Goal: Information Seeking & Learning: Check status

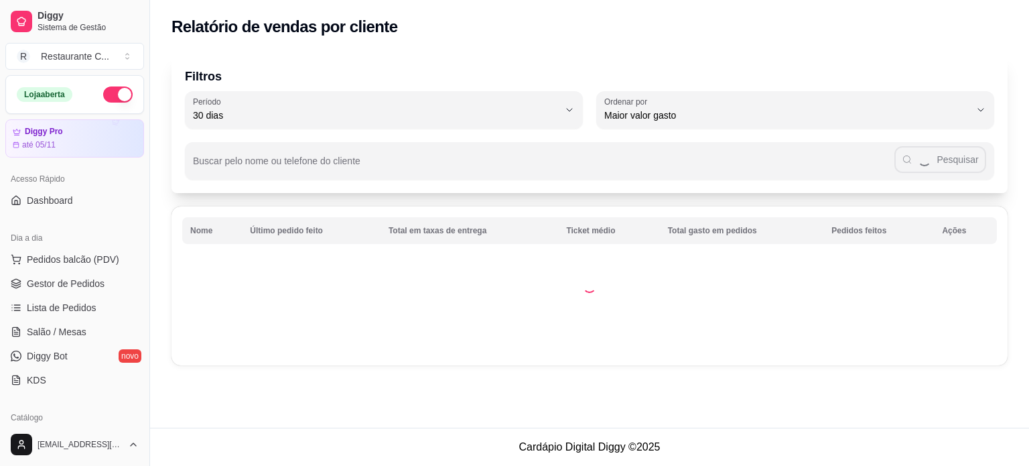
select select "30"
select select "HIGHEST_TOTAL_SPENT_WITH_ORDERS"
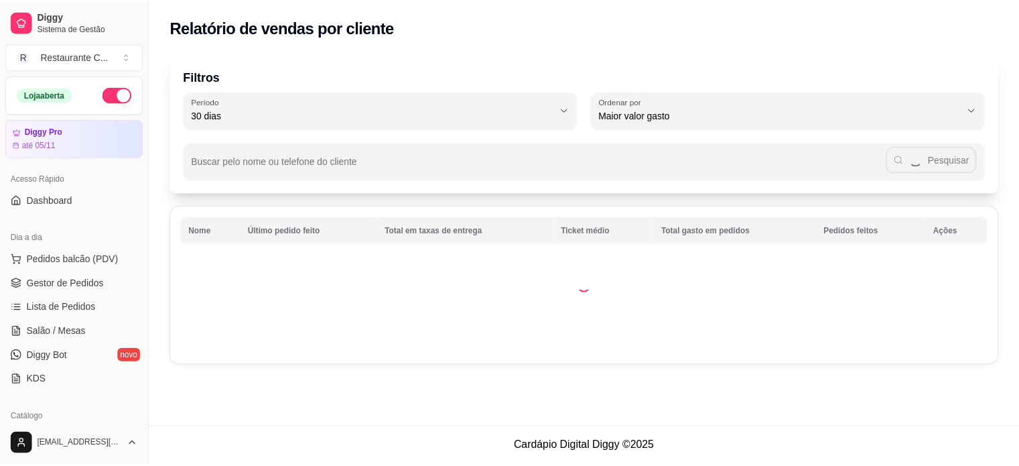
scroll to position [201, 0]
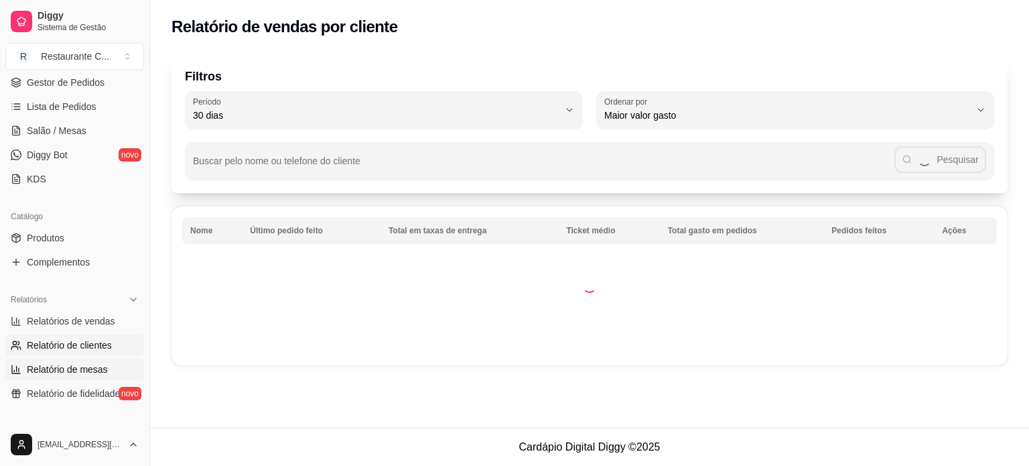
click at [80, 369] on span "Relatório de mesas" at bounding box center [67, 368] width 81 height 13
select select "TOTAL_OF_ORDERS"
select select "7"
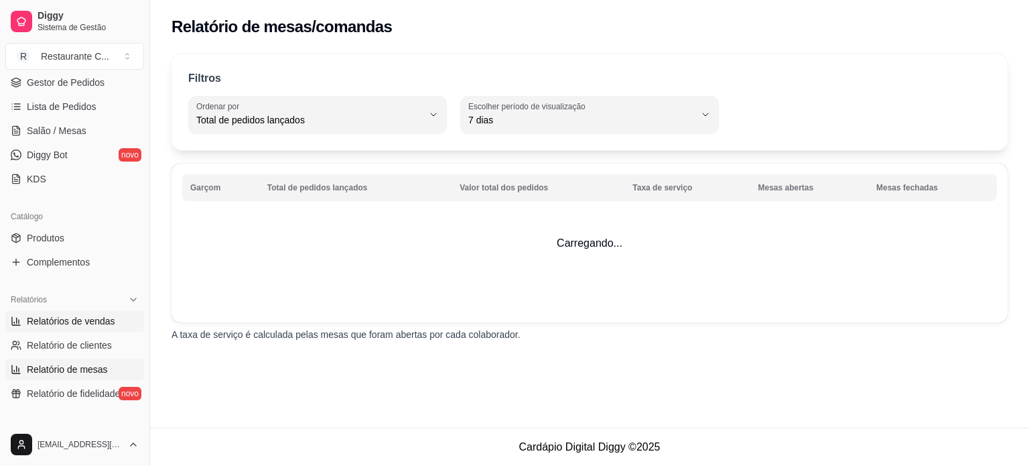
click at [86, 323] on span "Relatórios de vendas" at bounding box center [71, 320] width 88 height 13
select select "ALL"
select select "0"
